Goal: Task Accomplishment & Management: Manage account settings

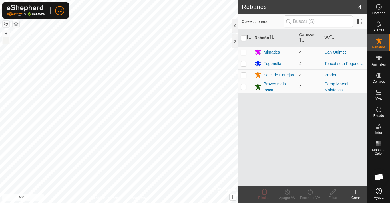
click at [9, 42] on button "–" at bounding box center [6, 40] width 7 height 7
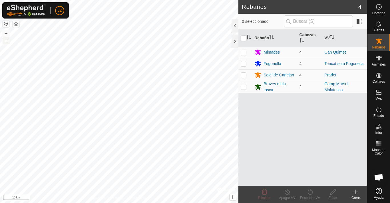
click at [9, 42] on button "–" at bounding box center [6, 40] width 7 height 7
click at [3, 33] on button "+" at bounding box center [6, 33] width 7 height 7
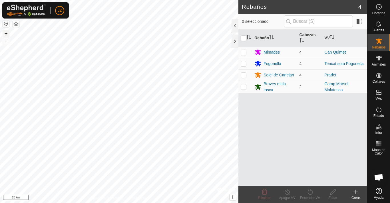
click at [9, 31] on button "+" at bounding box center [6, 33] width 7 height 7
click at [6, 33] on button "+" at bounding box center [6, 33] width 7 height 7
click at [5, 25] on button "button" at bounding box center [6, 24] width 7 height 7
click at [5, 31] on button "+" at bounding box center [6, 33] width 7 height 7
click at [5, 32] on button "+" at bounding box center [6, 33] width 7 height 7
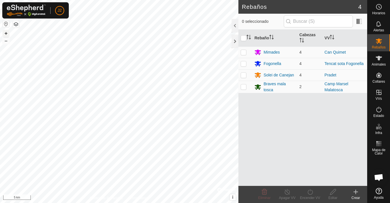
click at [6, 34] on button "+" at bounding box center [6, 33] width 7 height 7
click at [7, 33] on button "+" at bounding box center [6, 33] width 7 height 7
click at [5, 31] on button "+" at bounding box center [6, 33] width 7 height 7
click at [6, 33] on button "+" at bounding box center [6, 33] width 7 height 7
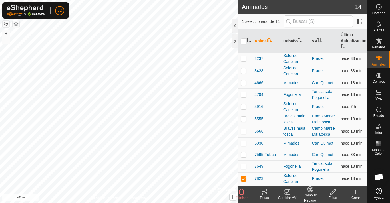
click at [266, 192] on icon at bounding box center [264, 192] width 7 height 7
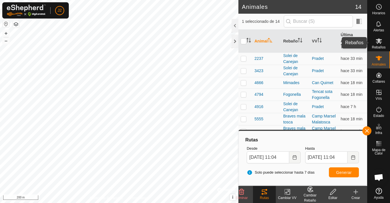
click at [381, 42] on icon at bounding box center [378, 41] width 7 height 7
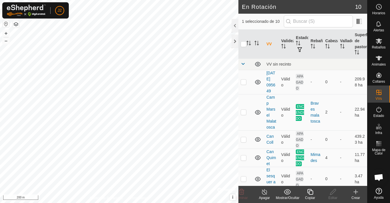
click at [264, 191] on icon at bounding box center [264, 192] width 5 height 6
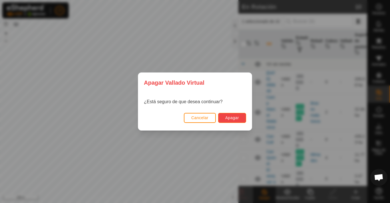
click at [229, 116] on span "Apagar" at bounding box center [232, 118] width 14 height 5
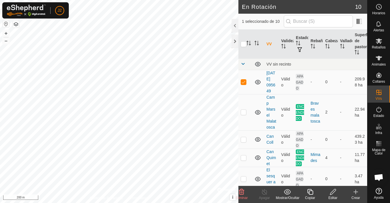
click at [329, 193] on icon at bounding box center [332, 192] width 7 height 7
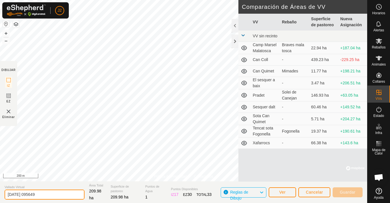
click at [49, 197] on input "2025-09-11 095649" at bounding box center [45, 195] width 80 height 10
type input "2"
type input "nou Canejan"
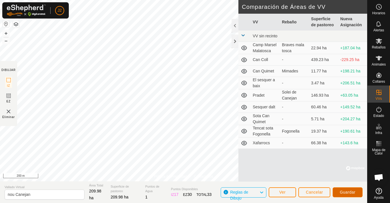
click at [348, 191] on span "Guardar" at bounding box center [348, 192] width 16 height 5
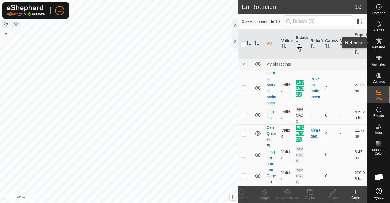
click at [377, 43] on icon at bounding box center [378, 41] width 6 height 5
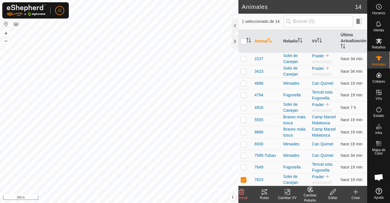
click at [287, 196] on div "Cambiar VV" at bounding box center [287, 197] width 23 height 5
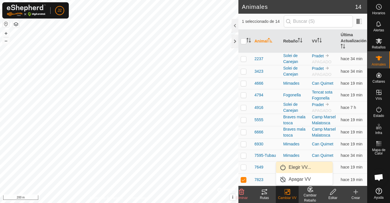
click at [294, 169] on link "Elegir VV..." at bounding box center [304, 167] width 56 height 11
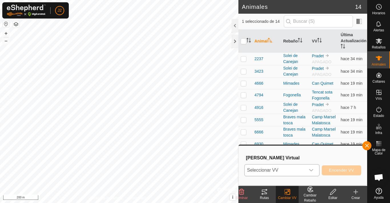
click at [310, 168] on div "dropdown trigger" at bounding box center [310, 170] width 11 height 11
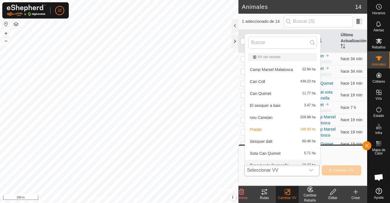
scroll to position [6, 0]
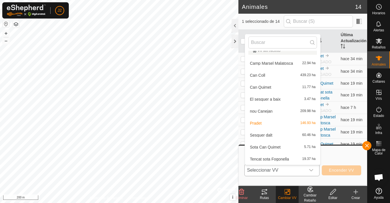
click at [283, 111] on li "nou Canejan 209.98 ha" at bounding box center [282, 111] width 75 height 11
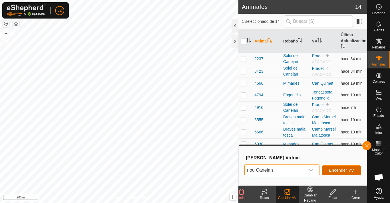
click at [348, 168] on span "Encender VV" at bounding box center [341, 170] width 25 height 5
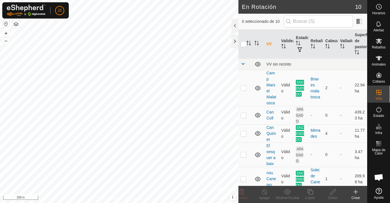
checkbox input "true"
click at [244, 90] on p-checkbox at bounding box center [244, 88] width 6 height 5
click at [243, 90] on p-checkbox at bounding box center [244, 88] width 6 height 5
checkbox input "false"
click at [245, 118] on p-checkbox at bounding box center [244, 115] width 6 height 5
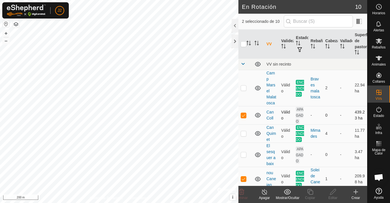
click at [245, 124] on td at bounding box center [245, 115] width 14 height 18
checkbox input "false"
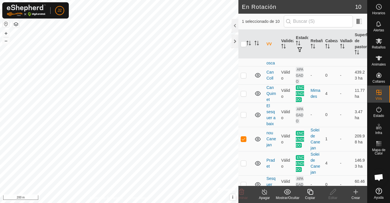
scroll to position [41, 0]
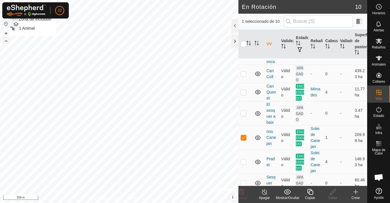
click at [8, 43] on button "–" at bounding box center [6, 40] width 7 height 7
click at [7, 42] on button "–" at bounding box center [6, 40] width 7 height 7
click at [244, 140] on p-checkbox at bounding box center [244, 137] width 6 height 5
click at [243, 140] on p-checkbox at bounding box center [244, 137] width 6 height 5
checkbox input "true"
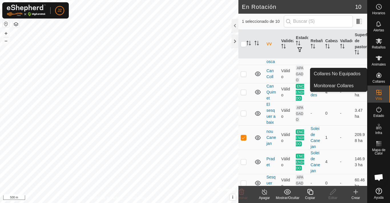
click at [379, 70] on div "Collares" at bounding box center [378, 76] width 23 height 17
click at [375, 71] on es-neckbands-svg-icon at bounding box center [378, 75] width 10 height 9
click at [381, 76] on icon at bounding box center [378, 75] width 5 height 5
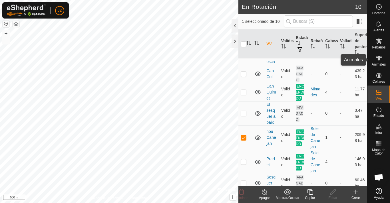
click at [378, 54] on es-animals-svg-icon at bounding box center [378, 58] width 10 height 9
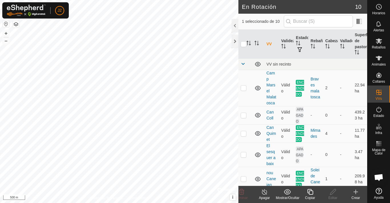
checkbox input "true"
checkbox input "false"
checkbox input "true"
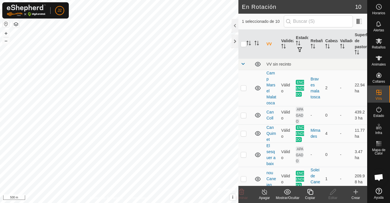
checkbox input "false"
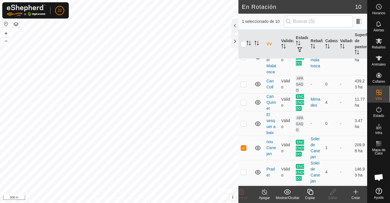
scroll to position [32, 0]
click at [265, 196] on div "Apagar" at bounding box center [264, 197] width 23 height 5
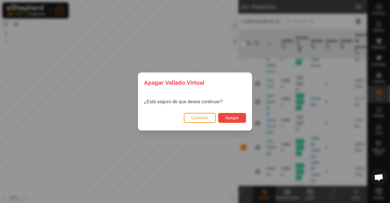
click at [237, 114] on button "Apagar" at bounding box center [232, 118] width 28 height 10
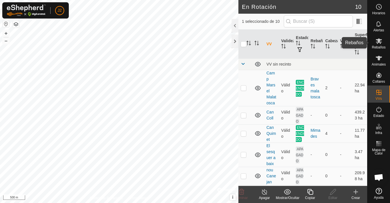
click at [379, 46] on span "Rebaños" at bounding box center [378, 47] width 14 height 3
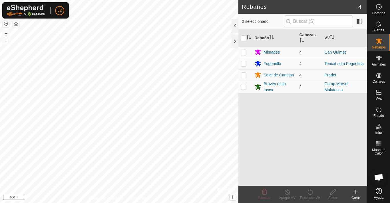
click at [243, 73] on p-checkbox at bounding box center [244, 75] width 6 height 5
checkbox input "true"
click at [305, 193] on turn-on-svg-icon at bounding box center [309, 192] width 23 height 7
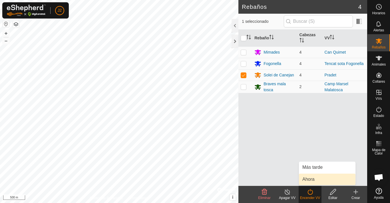
click at [310, 177] on link "Ahora" at bounding box center [327, 179] width 56 height 11
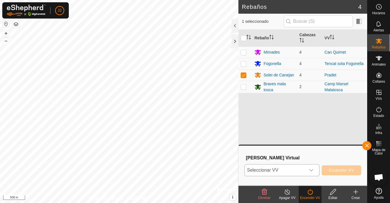
click at [298, 171] on span "Seleccionar VV" at bounding box center [275, 170] width 61 height 11
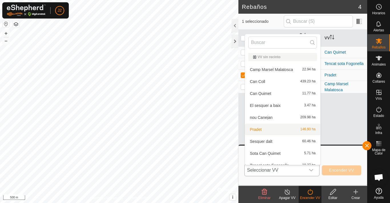
scroll to position [6, 0]
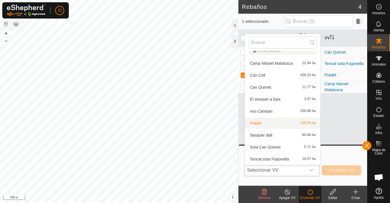
click at [286, 124] on li "Pradet 146.93 ha" at bounding box center [282, 123] width 75 height 11
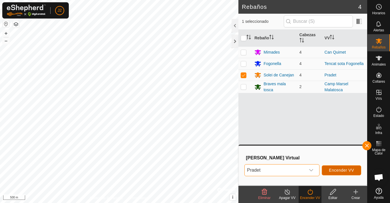
click at [344, 170] on span "Encender VV" at bounding box center [341, 170] width 25 height 5
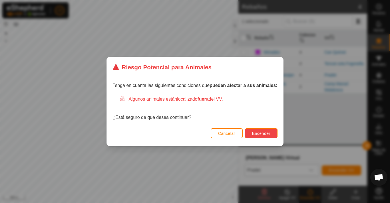
click at [260, 133] on span "Encender" at bounding box center [261, 133] width 18 height 5
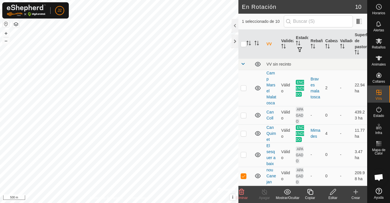
click at [333, 191] on icon at bounding box center [333, 192] width 6 height 6
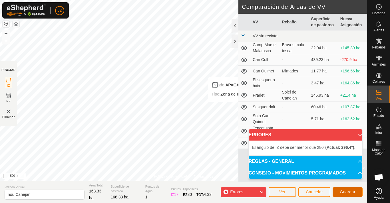
click at [361, 192] on button "Guardar" at bounding box center [347, 192] width 30 height 10
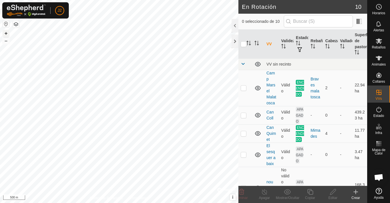
click at [7, 33] on button "+" at bounding box center [6, 33] width 7 height 7
checkbox input "true"
click at [330, 195] on icon at bounding box center [333, 192] width 6 height 6
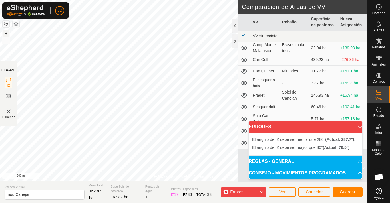
click at [5, 32] on button "+" at bounding box center [6, 33] width 7 height 7
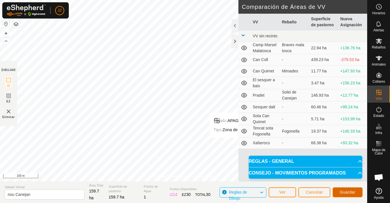
click at [347, 191] on span "Guardar" at bounding box center [348, 192] width 16 height 5
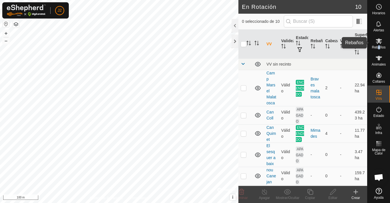
click at [379, 46] on span "Rebaños" at bounding box center [378, 47] width 14 height 3
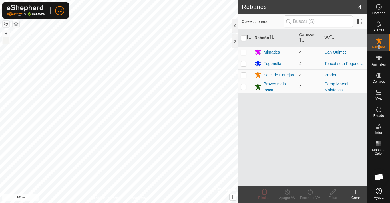
click at [6, 43] on button "–" at bounding box center [6, 40] width 7 height 7
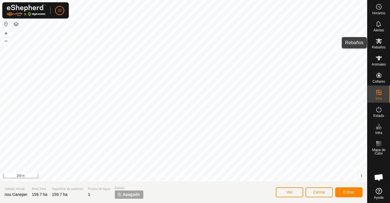
click at [381, 46] on span "Rebaños" at bounding box center [378, 47] width 14 height 3
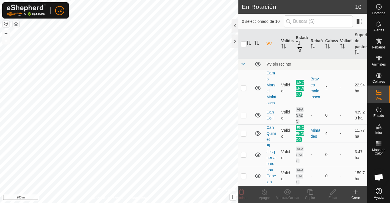
checkbox input "false"
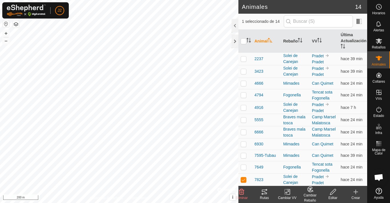
click at [287, 192] on icon at bounding box center [287, 192] width 7 height 7
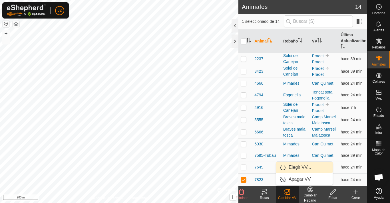
click at [298, 166] on link "Elegir VV..." at bounding box center [304, 167] width 56 height 11
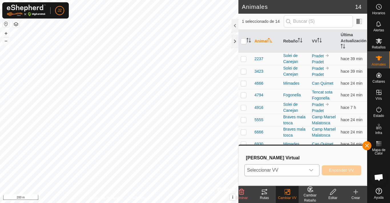
click at [313, 170] on icon "dropdown trigger" at bounding box center [311, 170] width 5 height 5
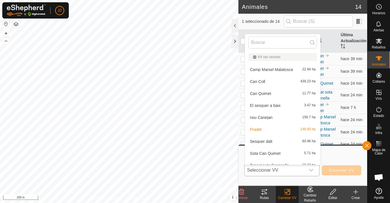
scroll to position [6, 0]
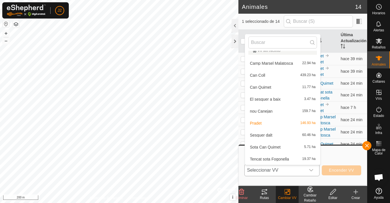
click at [282, 111] on li "nou Canejan 159.7 ha" at bounding box center [282, 111] width 75 height 11
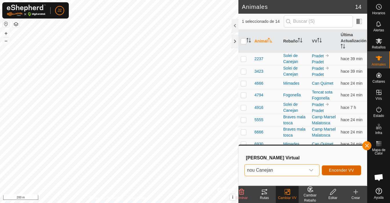
click at [348, 170] on span "Encender VV" at bounding box center [341, 170] width 25 height 5
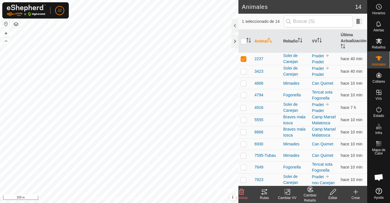
click at [290, 191] on icon at bounding box center [287, 192] width 7 height 7
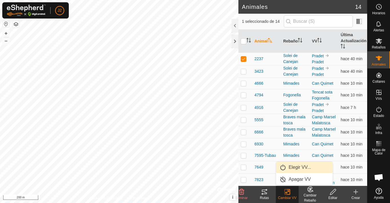
click at [297, 169] on link "Elegir VV..." at bounding box center [304, 167] width 56 height 11
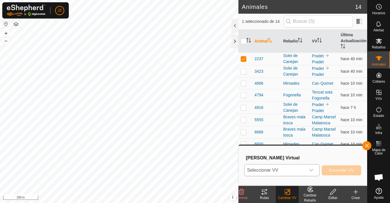
click at [298, 167] on span "Seleccionar VV" at bounding box center [275, 170] width 61 height 11
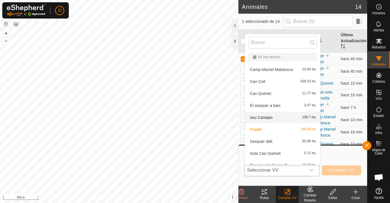
scroll to position [6, 0]
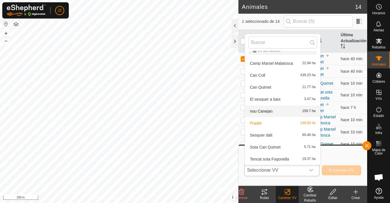
click at [286, 110] on li "nou Canejan 159.7 ha" at bounding box center [282, 111] width 75 height 11
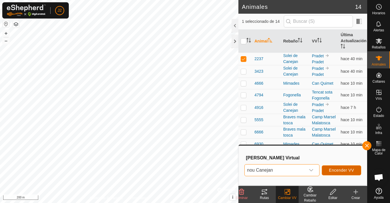
click at [352, 173] on span "Encender VV" at bounding box center [341, 170] width 25 height 5
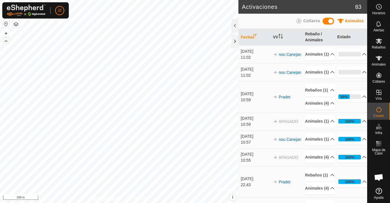
click at [5, 41] on button "–" at bounding box center [6, 40] width 7 height 7
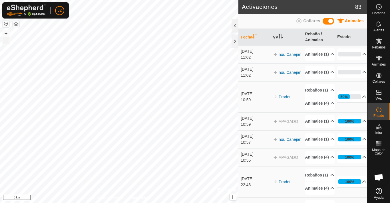
click at [5, 41] on button "–" at bounding box center [6, 40] width 7 height 7
click at [4, 33] on button "+" at bounding box center [6, 33] width 7 height 7
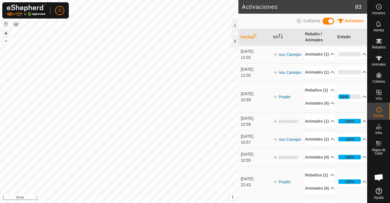
click at [5, 33] on button "+" at bounding box center [6, 33] width 7 height 7
click at [4, 33] on button "+" at bounding box center [6, 33] width 7 height 7
drag, startPoint x: 4, startPoint y: 33, endPoint x: 9, endPoint y: 33, distance: 4.6
click at [5, 33] on button "+" at bounding box center [6, 33] width 7 height 7
click at [7, 33] on button "+" at bounding box center [6, 33] width 7 height 7
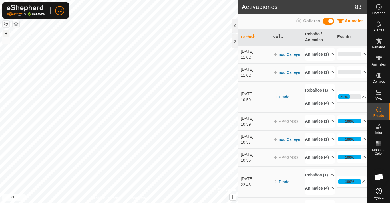
click at [7, 34] on button "+" at bounding box center [6, 33] width 7 height 7
click at [5, 36] on button "+" at bounding box center [6, 33] width 7 height 7
click at [7, 34] on button "+" at bounding box center [6, 33] width 7 height 7
click at [7, 33] on button "+" at bounding box center [6, 33] width 7 height 7
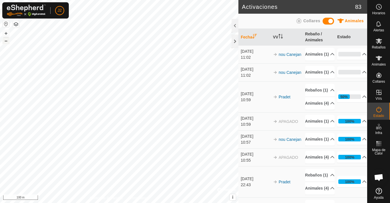
click at [3, 40] on button "–" at bounding box center [6, 40] width 7 height 7
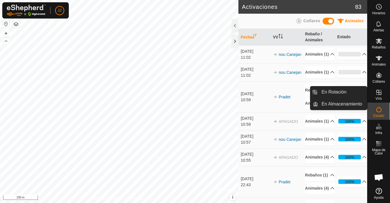
click at [378, 96] on es-virtualpaddocks-svg-icon at bounding box center [378, 92] width 10 height 9
click at [380, 92] on icon at bounding box center [378, 92] width 7 height 7
click at [352, 91] on link "En Rotación" at bounding box center [342, 91] width 49 height 11
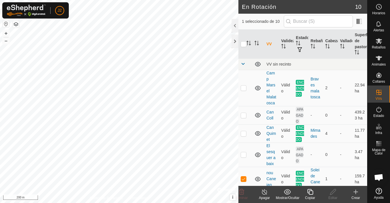
click at [359, 192] on create-svg-icon at bounding box center [355, 192] width 23 height 7
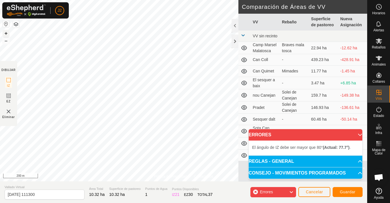
click at [7, 32] on button "+" at bounding box center [6, 33] width 7 height 7
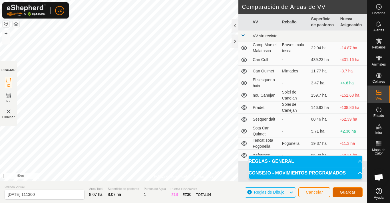
click at [349, 193] on span "Guardar" at bounding box center [348, 192] width 16 height 5
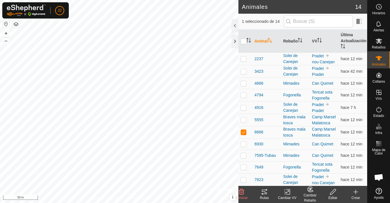
click at [291, 192] on change-vp-svg-icon at bounding box center [287, 192] width 23 height 7
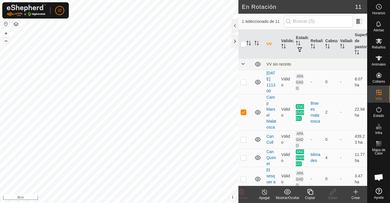
click at [5, 41] on button "–" at bounding box center [6, 40] width 7 height 7
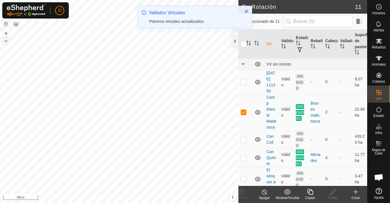
checkbox input "true"
checkbox input "false"
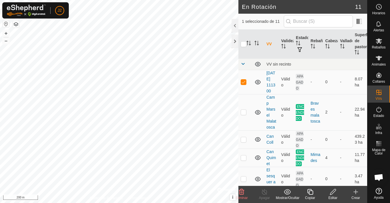
click at [336, 193] on icon at bounding box center [332, 192] width 7 height 7
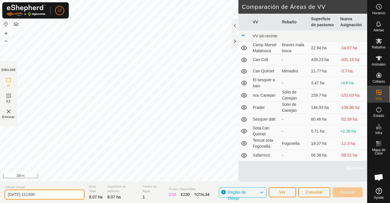
click at [43, 195] on input "2025-09-11 111300" at bounding box center [45, 195] width 80 height 10
type input "2 Malatosca"
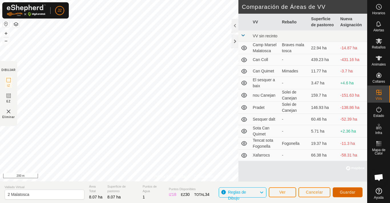
click at [348, 188] on button "Guardar" at bounding box center [347, 192] width 30 height 10
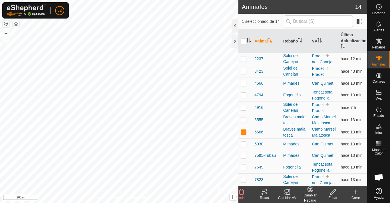
click at [283, 195] on change-vp-svg-icon at bounding box center [287, 192] width 23 height 7
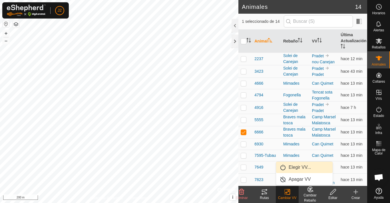
click at [292, 165] on link "Elegir VV..." at bounding box center [304, 167] width 56 height 11
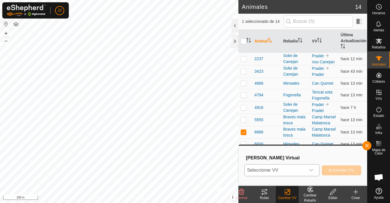
click at [310, 169] on icon "dropdown trigger" at bounding box center [311, 170] width 5 height 5
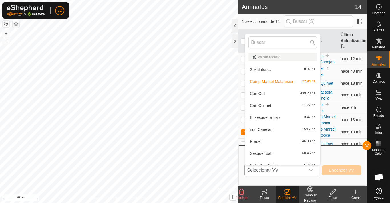
scroll to position [6, 0]
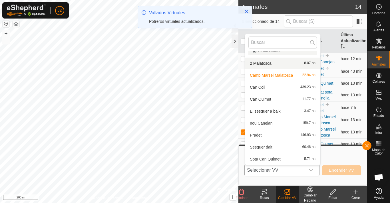
click at [273, 65] on li "2 Malatosca 8.07 ha" at bounding box center [282, 63] width 75 height 11
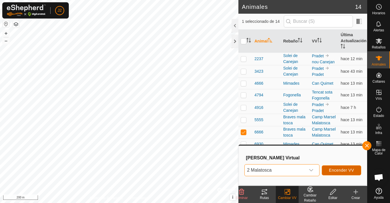
click at [341, 169] on span "Encender VV" at bounding box center [341, 170] width 25 height 5
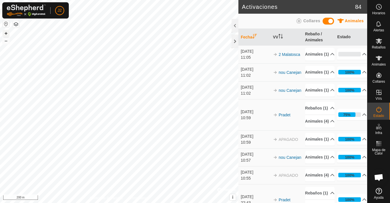
click at [6, 33] on button "+" at bounding box center [6, 33] width 7 height 7
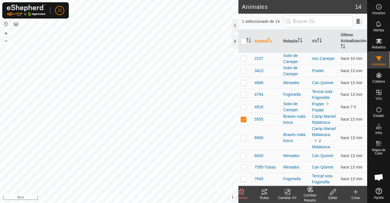
click at [286, 195] on rect at bounding box center [286, 191] width 5 height 5
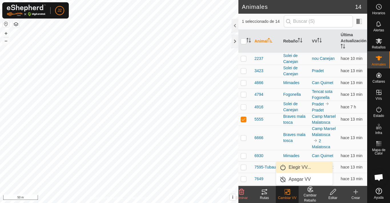
click at [288, 165] on link "Elegir VV..." at bounding box center [304, 167] width 56 height 11
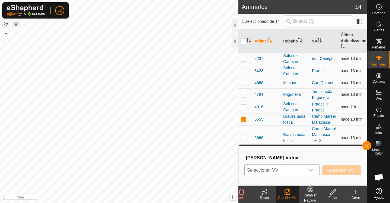
click at [313, 169] on icon "dropdown trigger" at bounding box center [311, 170] width 5 height 5
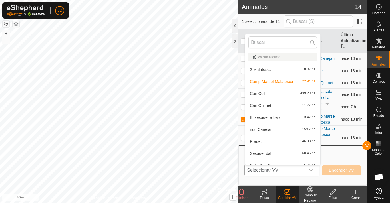
scroll to position [6, 0]
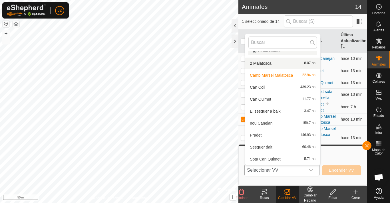
click at [281, 64] on li "2 Malatosca 8.07 ha" at bounding box center [282, 63] width 75 height 11
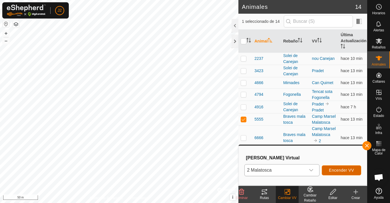
click at [347, 172] on span "Encender VV" at bounding box center [341, 170] width 25 height 5
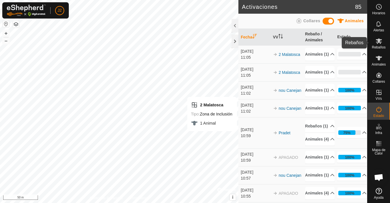
click at [376, 43] on icon at bounding box center [378, 41] width 7 height 7
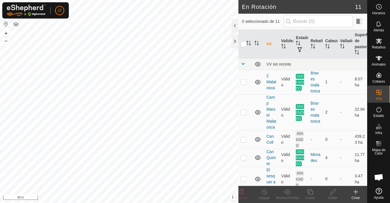
checkbox input "true"
click at [5, 31] on button "+" at bounding box center [6, 33] width 7 height 7
click at [7, 32] on button "+" at bounding box center [6, 33] width 7 height 7
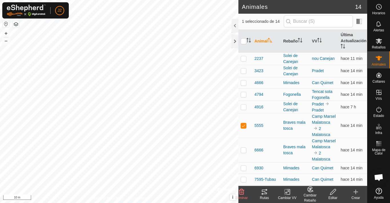
click at [289, 193] on icon at bounding box center [287, 192] width 7 height 7
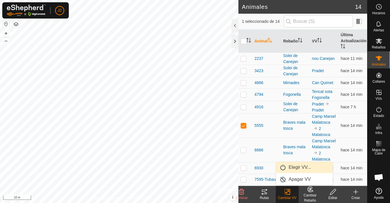
click at [293, 168] on link "Elegir VV..." at bounding box center [304, 167] width 56 height 11
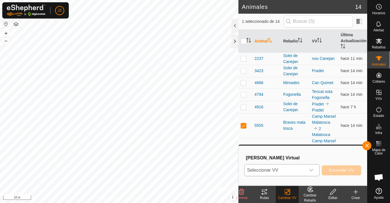
click at [313, 168] on icon "dropdown trigger" at bounding box center [311, 170] width 5 height 5
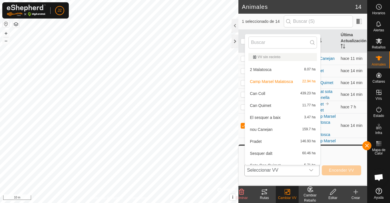
scroll to position [6, 0]
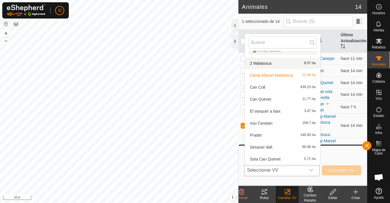
click at [277, 64] on li "2 Malatosca 8.07 ha" at bounding box center [282, 63] width 75 height 11
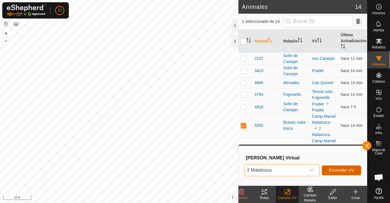
click at [337, 171] on span "Encender VV" at bounding box center [341, 170] width 25 height 5
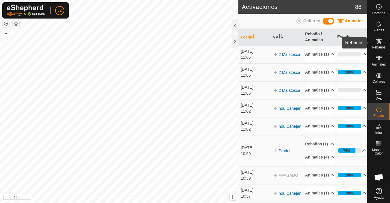
click at [379, 46] on span "Rebaños" at bounding box center [378, 47] width 14 height 3
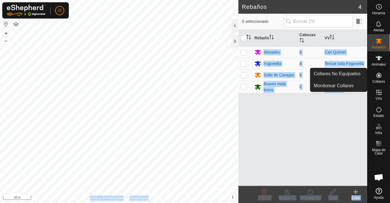
click at [232, 139] on div "Rebaños 4 0 seleccionado Rebaño Cabezas VV Mimades 4 Can Quimet Fogonella 4 Ten…" at bounding box center [183, 101] width 367 height 203
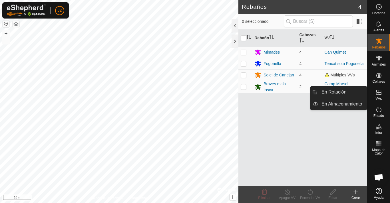
click at [378, 91] on icon at bounding box center [378, 92] width 5 height 5
click at [351, 91] on link "En Rotación" at bounding box center [342, 91] width 49 height 11
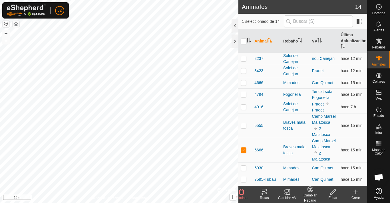
click at [287, 196] on div "Cambiar VV" at bounding box center [287, 197] width 23 height 5
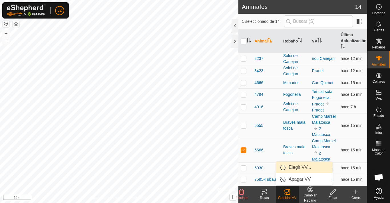
click at [292, 164] on link "Elegir VV..." at bounding box center [304, 167] width 56 height 11
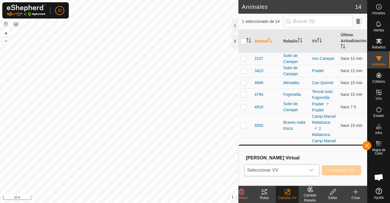
click at [306, 168] on div "dropdown trigger" at bounding box center [310, 170] width 11 height 11
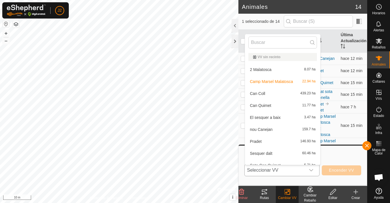
scroll to position [6, 0]
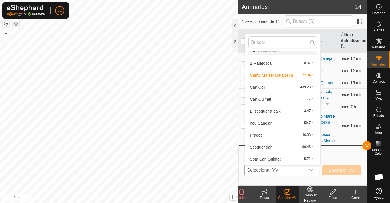
click at [272, 65] on li "2 Malatosca 8.07 ha" at bounding box center [282, 63] width 75 height 11
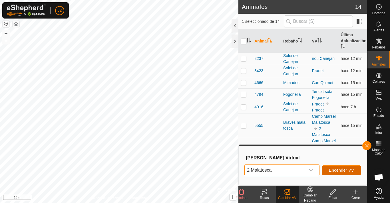
click at [336, 170] on span "Encender VV" at bounding box center [341, 170] width 25 height 5
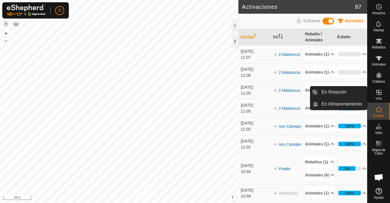
click at [378, 91] on icon at bounding box center [378, 92] width 7 height 7
click at [351, 89] on link "En Rotación" at bounding box center [342, 91] width 49 height 11
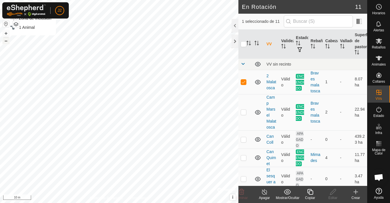
click at [6, 41] on button "–" at bounding box center [6, 40] width 7 height 7
checkbox input "false"
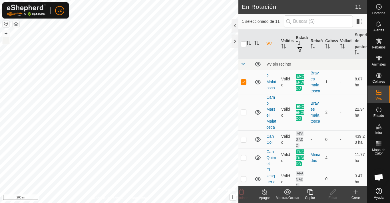
checkbox input "true"
checkbox input "false"
checkbox input "true"
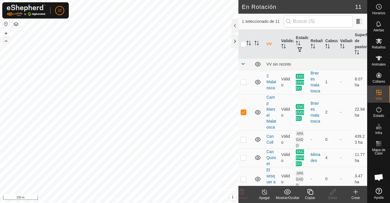
drag, startPoint x: 9, startPoint y: 41, endPoint x: 4, endPoint y: 42, distance: 4.9
click at [4, 42] on button "–" at bounding box center [6, 40] width 7 height 7
click at [7, 33] on button "+" at bounding box center [6, 33] width 7 height 7
click at [8, 33] on button "+" at bounding box center [6, 33] width 7 height 7
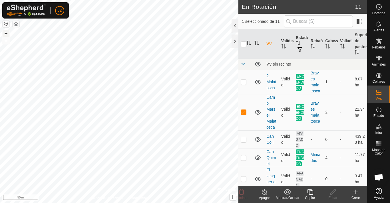
click at [8, 32] on button "+" at bounding box center [6, 33] width 7 height 7
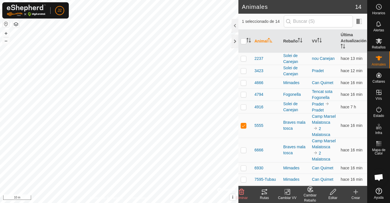
click at [308, 193] on div "Cambiar Rebaño" at bounding box center [309, 198] width 23 height 10
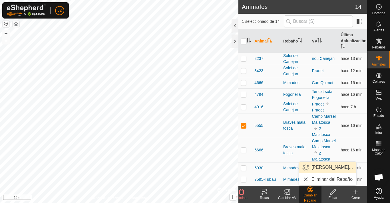
click at [316, 170] on link "Elegir Rebaño..." at bounding box center [327, 167] width 57 height 11
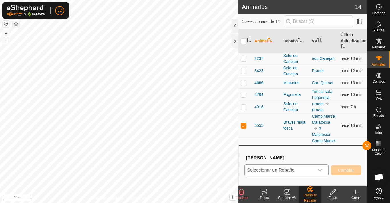
click at [320, 169] on icon "dropdown trigger" at bounding box center [320, 170] width 5 height 5
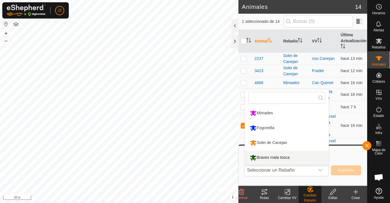
click at [290, 199] on div "Cambiar VV" at bounding box center [287, 197] width 23 height 5
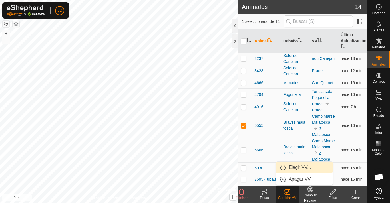
click at [300, 165] on link "Elegir VV..." at bounding box center [304, 167] width 56 height 11
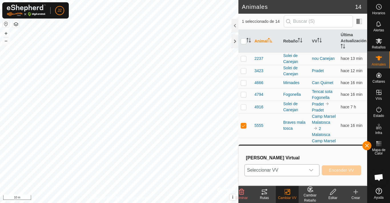
click at [308, 169] on div "dropdown trigger" at bounding box center [310, 170] width 11 height 11
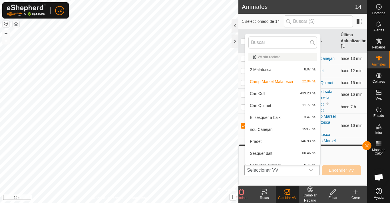
scroll to position [6, 0]
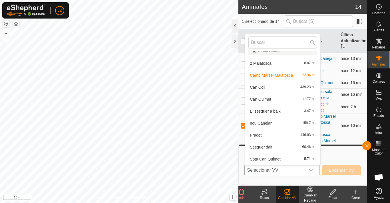
click at [257, 62] on li "2 Malatosca 8.07 ha" at bounding box center [282, 63] width 75 height 11
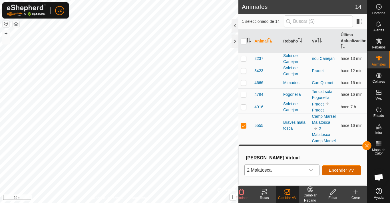
click at [342, 168] on span "Encender VV" at bounding box center [341, 170] width 25 height 5
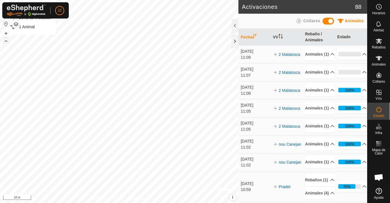
click at [4, 39] on button "–" at bounding box center [6, 40] width 7 height 7
click at [9, 43] on button "–" at bounding box center [6, 40] width 7 height 7
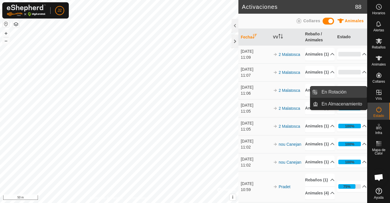
click at [345, 92] on link "En Rotación" at bounding box center [342, 91] width 49 height 11
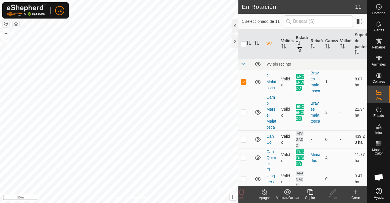
checkbox input "false"
checkbox input "true"
click at [7, 43] on button "–" at bounding box center [6, 40] width 7 height 7
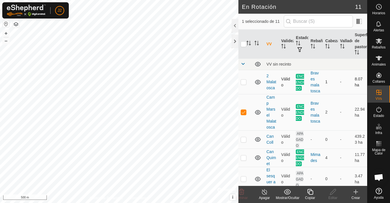
click at [245, 84] on p-checkbox at bounding box center [244, 82] width 6 height 5
checkbox input "true"
click at [244, 114] on p-checkbox at bounding box center [244, 112] width 6 height 5
checkbox input "false"
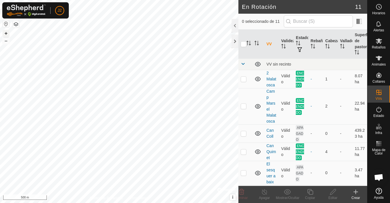
click at [6, 33] on button "+" at bounding box center [6, 33] width 7 height 7
click at [6, 43] on button "–" at bounding box center [6, 40] width 7 height 7
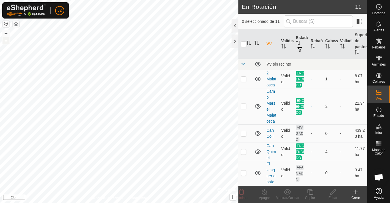
click at [6, 43] on button "–" at bounding box center [6, 40] width 7 height 7
click at [9, 40] on button "–" at bounding box center [6, 40] width 7 height 7
click at [6, 34] on button "+" at bounding box center [6, 33] width 7 height 7
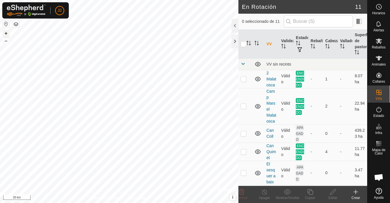
click at [6, 33] on button "+" at bounding box center [6, 33] width 7 height 7
click at [5, 32] on button "+" at bounding box center [6, 33] width 7 height 7
click at [8, 32] on button "+" at bounding box center [6, 33] width 7 height 7
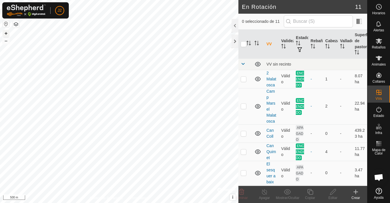
click at [8, 32] on button "+" at bounding box center [6, 33] width 7 height 7
click at [5, 32] on button "+" at bounding box center [6, 33] width 7 height 7
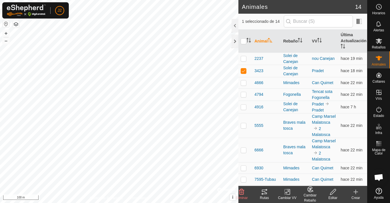
click at [260, 193] on tracks-svg-icon at bounding box center [264, 192] width 23 height 7
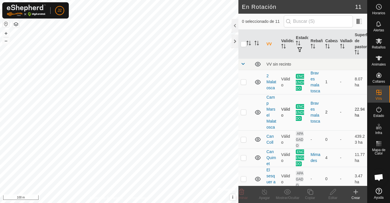
checkbox input "true"
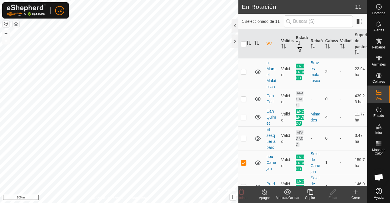
scroll to position [40, 0]
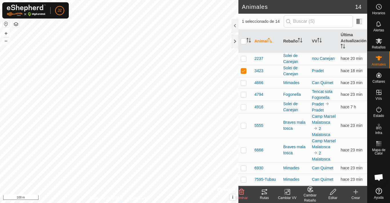
click at [285, 193] on icon at bounding box center [287, 192] width 7 height 7
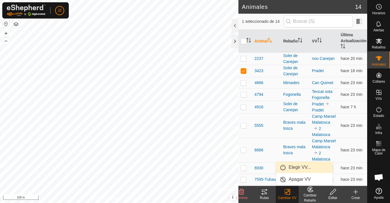
click at [294, 165] on link "Elegir VV..." at bounding box center [304, 167] width 56 height 11
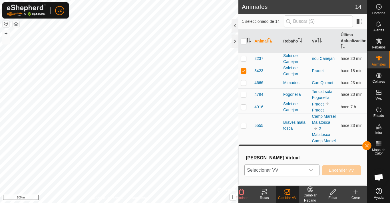
click at [313, 170] on icon "dropdown trigger" at bounding box center [311, 170] width 5 height 5
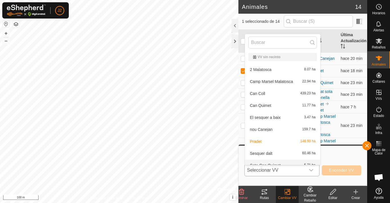
scroll to position [6, 0]
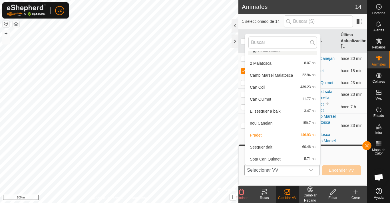
click at [286, 123] on li "nou Canejan 159.7 ha" at bounding box center [282, 123] width 75 height 11
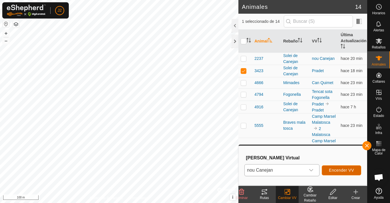
click at [344, 169] on span "Encender VV" at bounding box center [341, 170] width 25 height 5
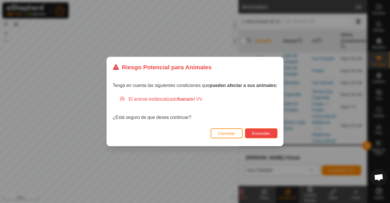
click at [268, 132] on span "Encender" at bounding box center [261, 133] width 18 height 5
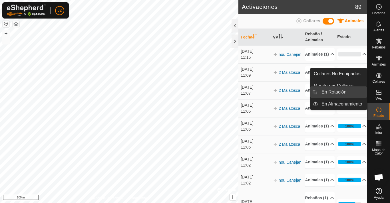
click at [354, 92] on link "En Rotación" at bounding box center [342, 91] width 49 height 11
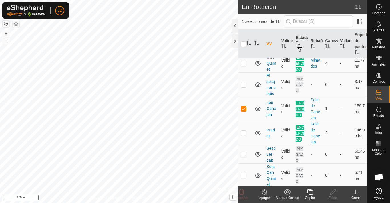
scroll to position [96, 0]
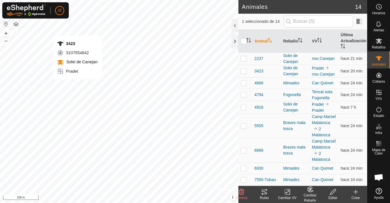
checkbox input "true"
checkbox input "false"
click at [288, 195] on div "Cambiar VV" at bounding box center [287, 197] width 23 height 5
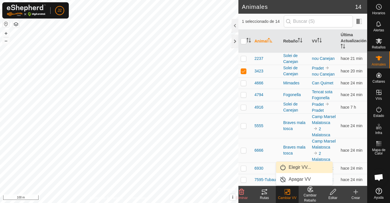
click at [289, 169] on link "Elegir VV..." at bounding box center [304, 167] width 56 height 11
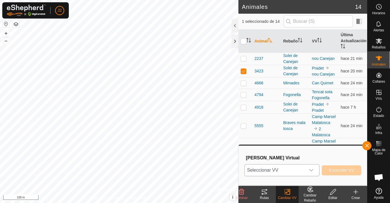
click at [300, 170] on span "Seleccionar VV" at bounding box center [275, 170] width 61 height 11
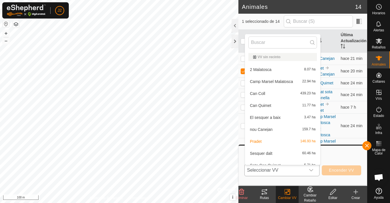
scroll to position [6, 0]
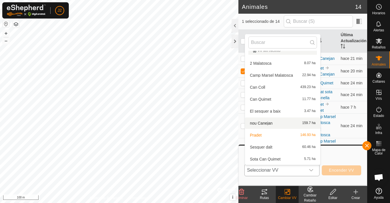
click at [288, 122] on li "nou Canejan 159.7 ha" at bounding box center [282, 123] width 75 height 11
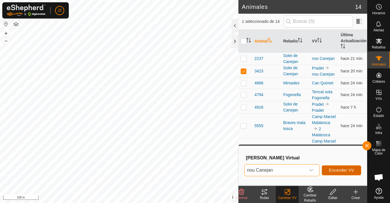
click at [351, 171] on span "Encender VV" at bounding box center [341, 170] width 25 height 5
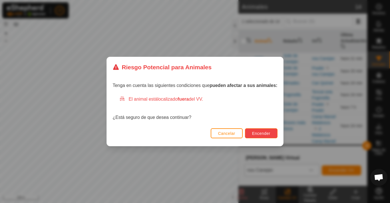
click at [265, 134] on span "Encender" at bounding box center [261, 133] width 18 height 5
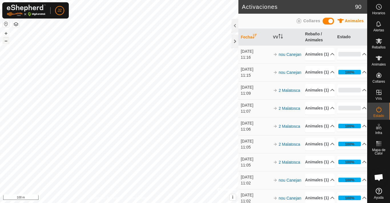
click at [6, 40] on button "–" at bounding box center [6, 40] width 7 height 7
click at [7, 41] on button "–" at bounding box center [6, 40] width 7 height 7
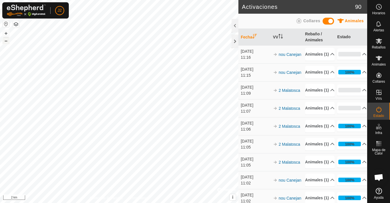
click at [4, 40] on button "–" at bounding box center [6, 40] width 7 height 7
click at [7, 42] on button "–" at bounding box center [6, 40] width 7 height 7
click at [7, 41] on button "–" at bounding box center [6, 40] width 7 height 7
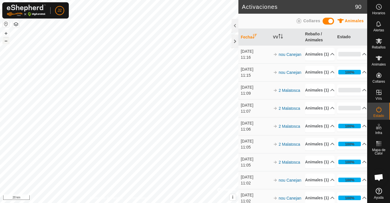
click at [7, 41] on button "–" at bounding box center [6, 40] width 7 height 7
click at [7, 32] on button "+" at bounding box center [6, 33] width 7 height 7
click at [7, 34] on button "+" at bounding box center [6, 33] width 7 height 7
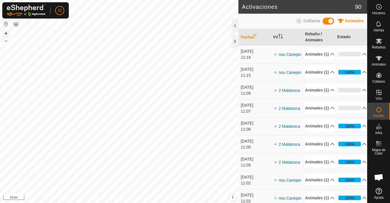
click at [7, 34] on button "+" at bounding box center [6, 33] width 7 height 7
click at [6, 33] on button "+" at bounding box center [6, 33] width 7 height 7
click at [5, 32] on button "+" at bounding box center [6, 33] width 7 height 7
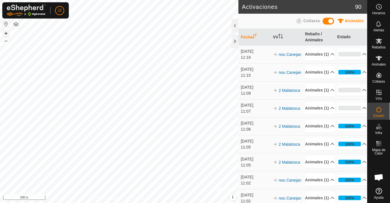
click at [8, 34] on button "+" at bounding box center [6, 33] width 7 height 7
click at [8, 33] on button "+" at bounding box center [6, 33] width 7 height 7
click at [4, 33] on button "+" at bounding box center [6, 33] width 7 height 7
click at [5, 33] on button "+" at bounding box center [6, 33] width 7 height 7
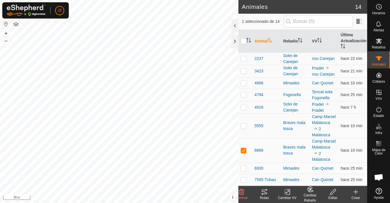
click at [285, 193] on icon at bounding box center [287, 192] width 4 height 4
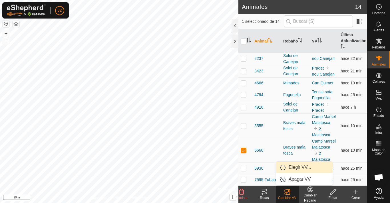
click at [288, 171] on link "Elegir VV..." at bounding box center [304, 167] width 56 height 11
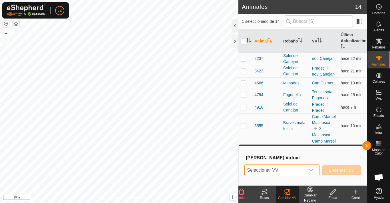
click at [292, 172] on span "Seleccionar VV" at bounding box center [275, 170] width 61 height 11
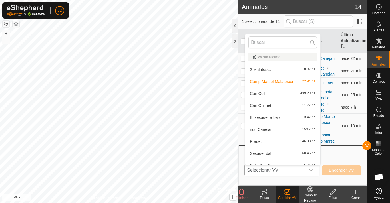
scroll to position [6, 0]
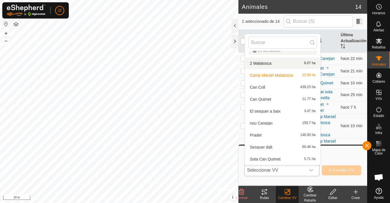
click at [258, 62] on li "2 Malatosca 8.07 ha" at bounding box center [282, 63] width 75 height 11
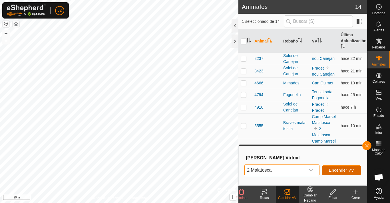
click at [350, 169] on span "Encender VV" at bounding box center [341, 170] width 25 height 5
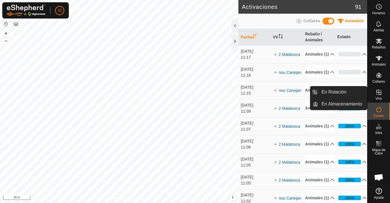
click at [357, 91] on link "En Rotación" at bounding box center [342, 91] width 49 height 11
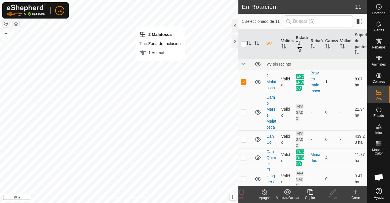
checkbox input "false"
click at [5, 32] on button "+" at bounding box center [6, 33] width 7 height 7
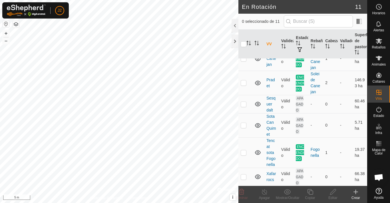
scroll to position [151, 0]
checkbox input "true"
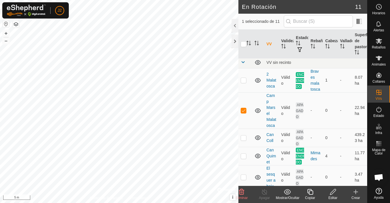
scroll to position [0, 0]
